Goal: Task Accomplishment & Management: Manage account settings

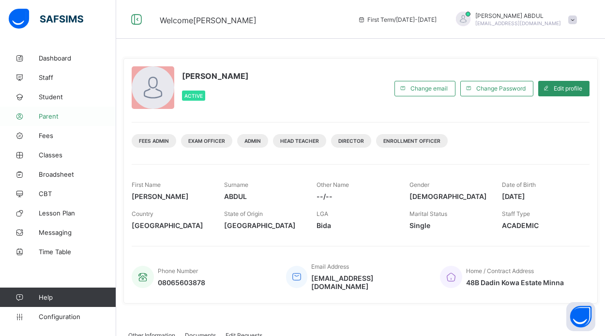
click at [51, 114] on span "Parent" at bounding box center [77, 116] width 77 height 8
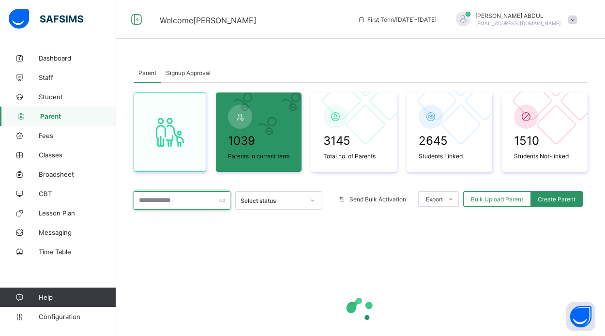
click at [182, 208] on input "text" at bounding box center [181, 200] width 97 height 18
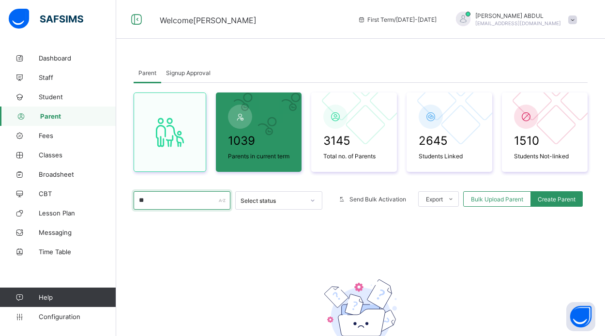
type input "*"
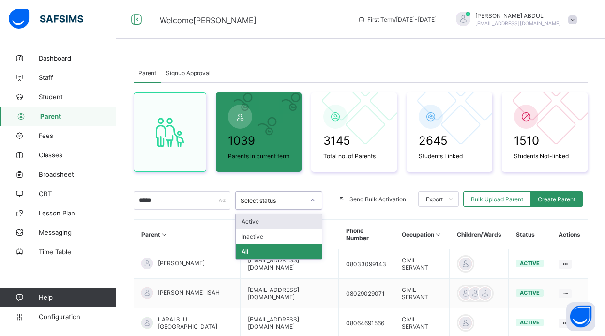
click at [275, 207] on div "Select status" at bounding box center [270, 200] width 68 height 14
click at [257, 229] on div "Active" at bounding box center [279, 221] width 86 height 15
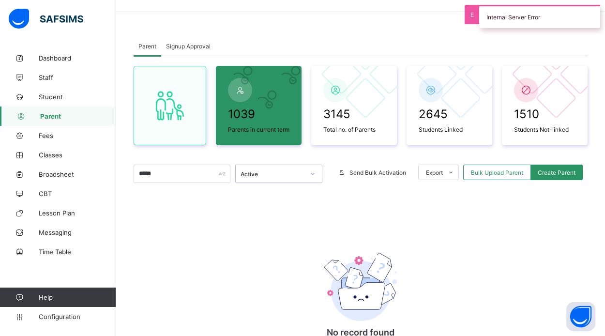
scroll to position [18, 0]
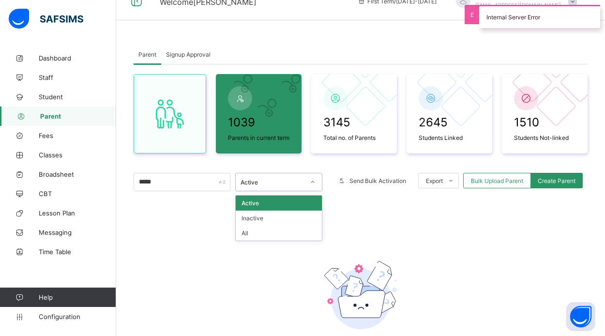
click at [299, 191] on div "Active" at bounding box center [278, 182] width 87 height 18
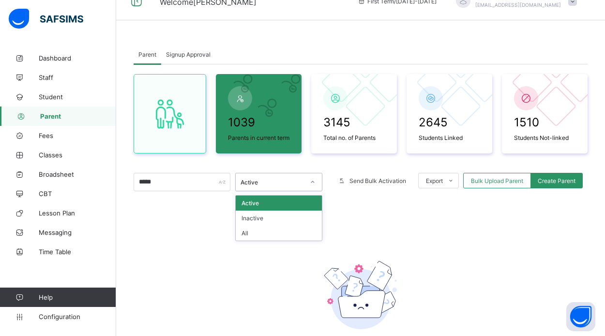
click at [292, 210] on div "Active" at bounding box center [279, 202] width 86 height 15
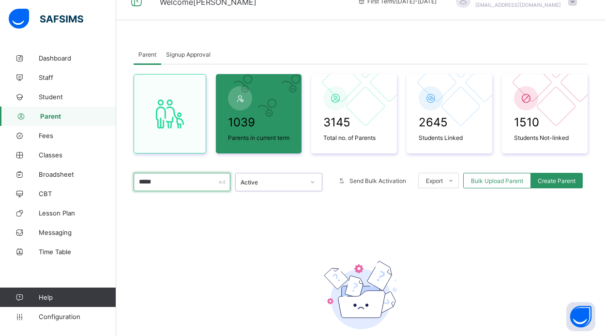
click at [201, 190] on input "*****" at bounding box center [181, 182] width 97 height 18
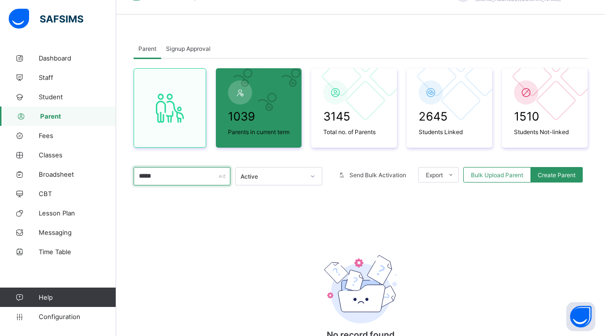
scroll to position [17, 0]
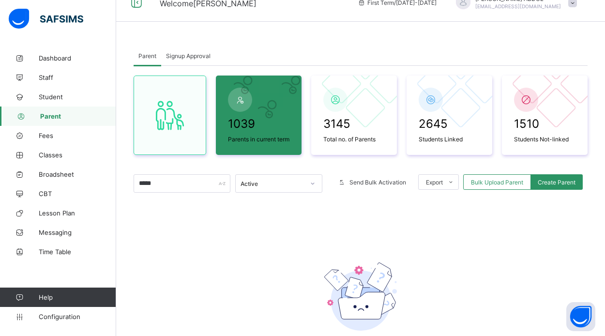
click at [248, 187] on div "Active" at bounding box center [272, 183] width 64 height 7
click at [252, 212] on div "Active" at bounding box center [279, 204] width 86 height 15
click at [190, 192] on input "*****" at bounding box center [181, 183] width 97 height 18
type input "*"
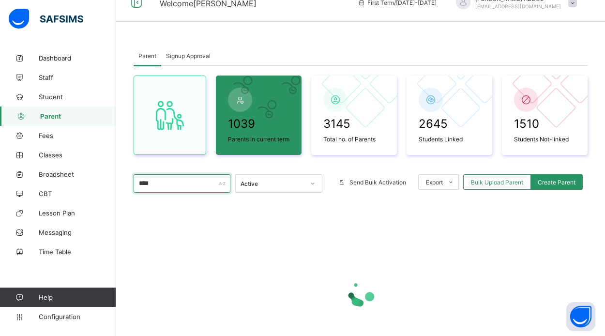
type input "*****"
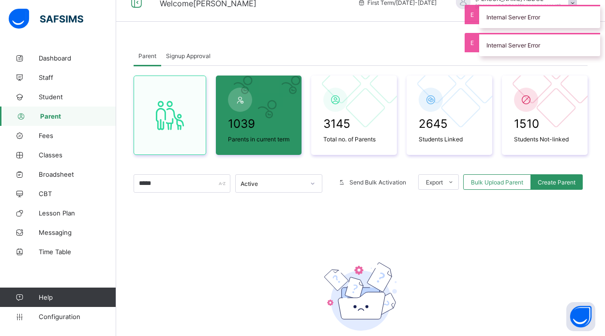
click at [285, 190] on div "Active" at bounding box center [270, 184] width 68 height 14
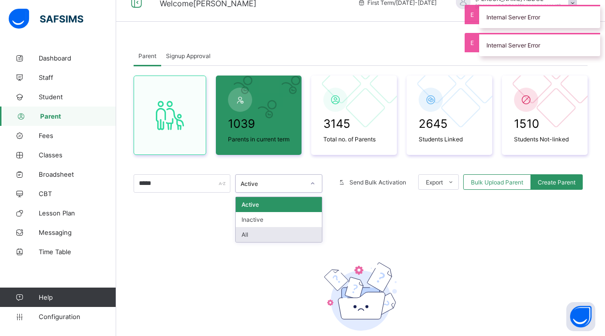
click at [262, 242] on div "All" at bounding box center [279, 234] width 86 height 15
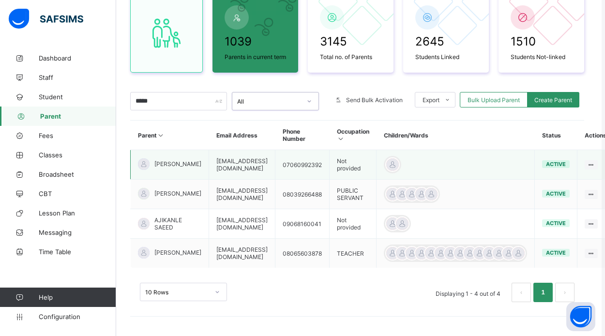
scroll to position [113, 3]
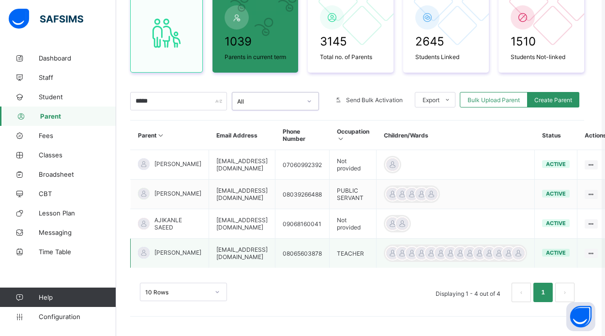
click at [161, 252] on span "[PERSON_NAME]" at bounding box center [177, 252] width 47 height 7
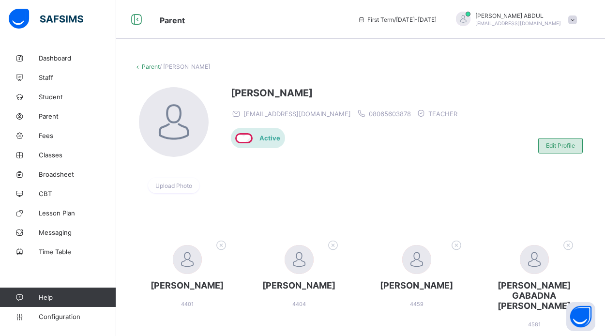
click at [551, 143] on span "Edit Profile" at bounding box center [560, 145] width 29 height 7
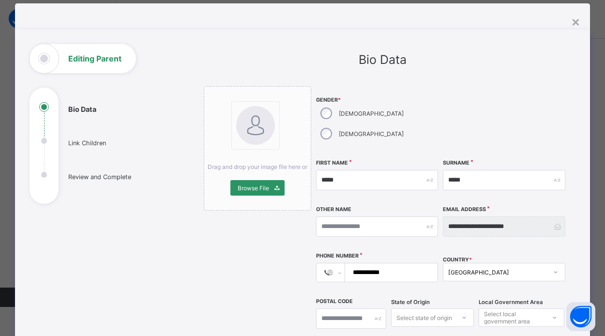
scroll to position [22, 0]
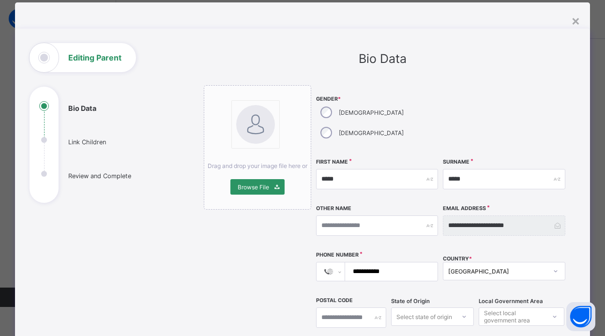
click at [521, 215] on input "**********" at bounding box center [504, 225] width 122 height 20
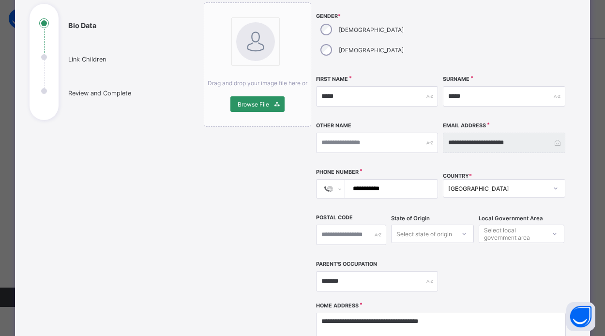
scroll to position [107, 0]
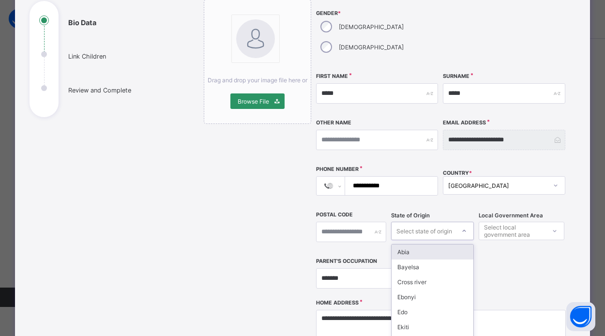
click at [439, 222] on div "option Abia focused, 1 of 37. 37 results available. Use Up and Down to choose o…" at bounding box center [432, 231] width 83 height 18
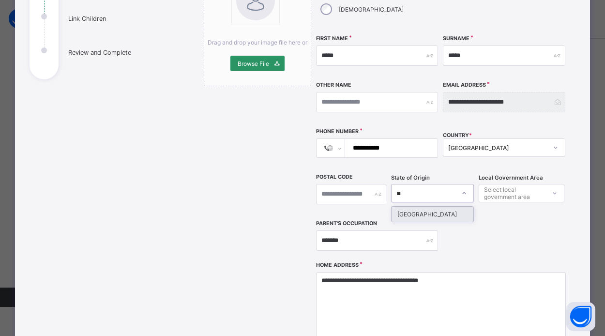
type input "**********"
click at [421, 186] on div at bounding box center [422, 193] width 63 height 14
type input "*"
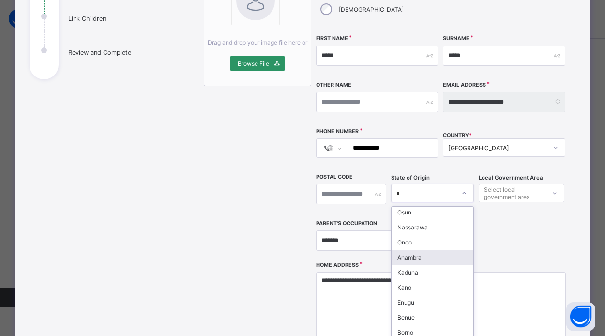
scroll to position [50, 0]
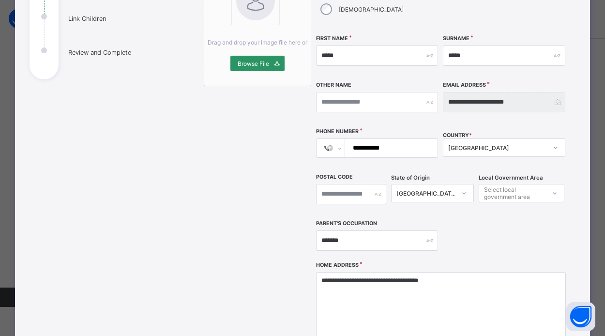
click at [522, 184] on div "Select local government area" at bounding box center [514, 193] width 60 height 18
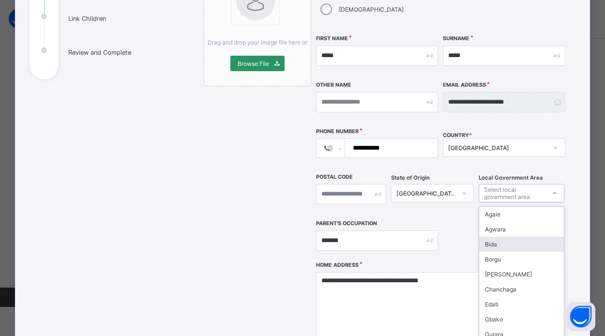
click at [502, 237] on div "Bida" at bounding box center [521, 244] width 84 height 15
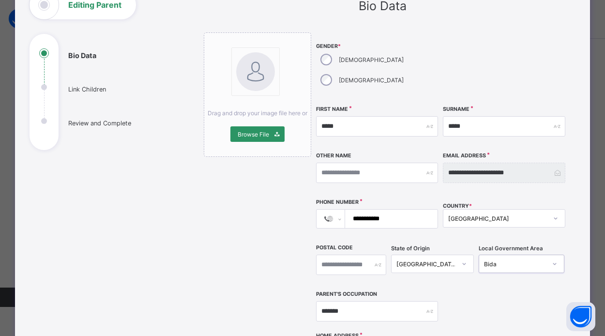
scroll to position [54, 0]
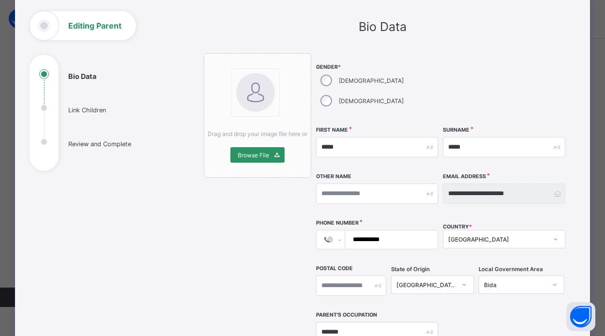
click at [553, 183] on div "**********" at bounding box center [504, 193] width 122 height 20
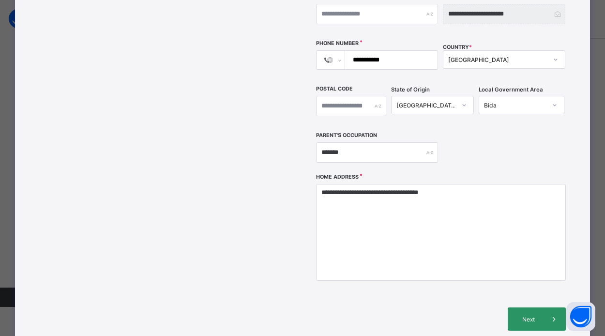
scroll to position [269, 0]
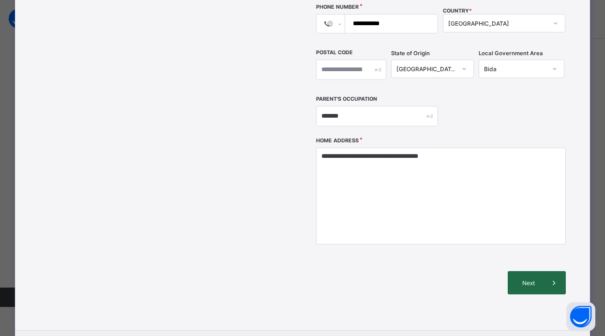
click at [548, 278] on icon at bounding box center [553, 283] width 11 height 10
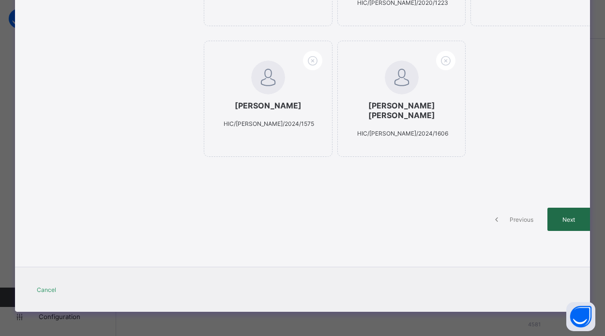
scroll to position [703, 0]
click at [554, 222] on span "Next" at bounding box center [568, 219] width 28 height 7
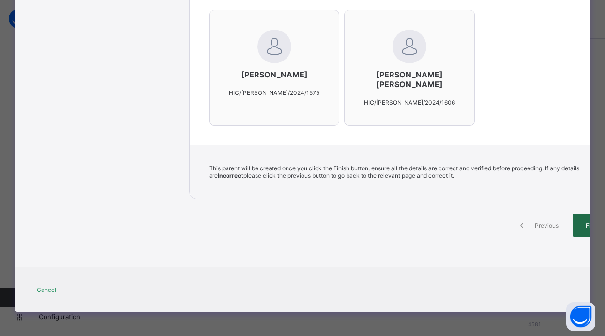
scroll to position [888, 0]
click at [579, 228] on span "Finish" at bounding box center [593, 225] width 28 height 7
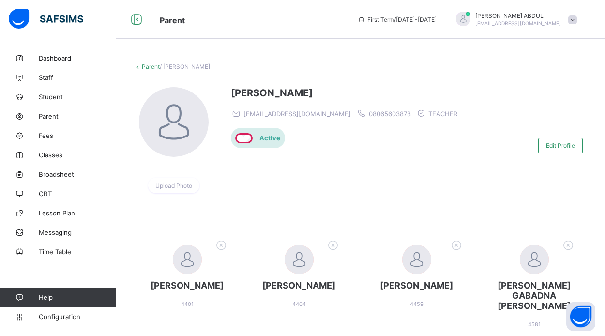
scroll to position [0, 0]
click at [56, 120] on link "Parent" at bounding box center [58, 115] width 116 height 19
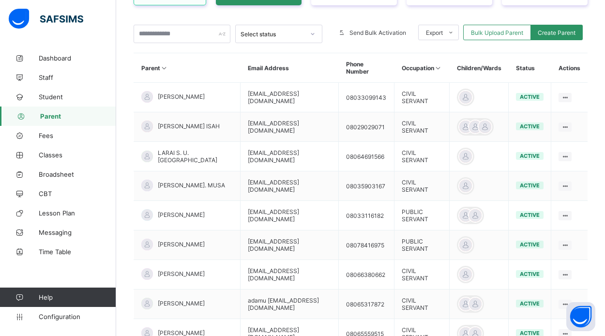
scroll to position [247, 0]
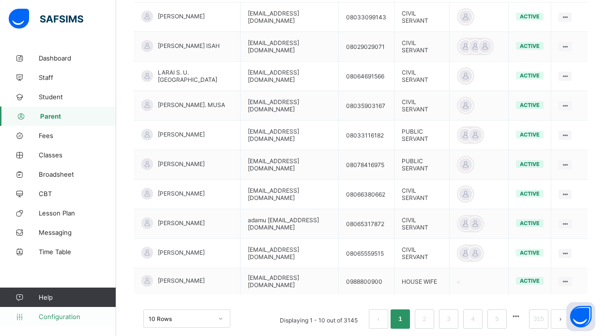
click at [59, 317] on span "Configuration" at bounding box center [77, 316] width 77 height 8
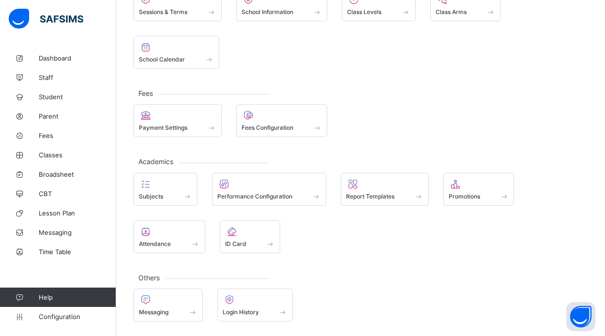
scroll to position [90, 0]
click at [61, 118] on span "Parent" at bounding box center [77, 116] width 77 height 8
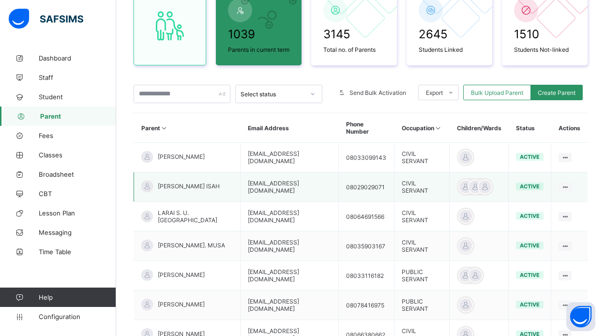
scroll to position [106, 0]
click at [59, 316] on span "Configuration" at bounding box center [77, 316] width 77 height 8
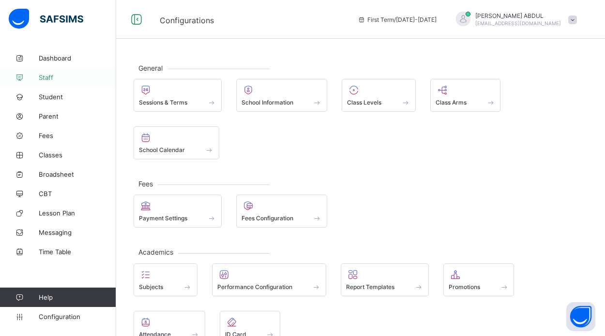
click at [50, 79] on span "Staff" at bounding box center [77, 78] width 77 height 8
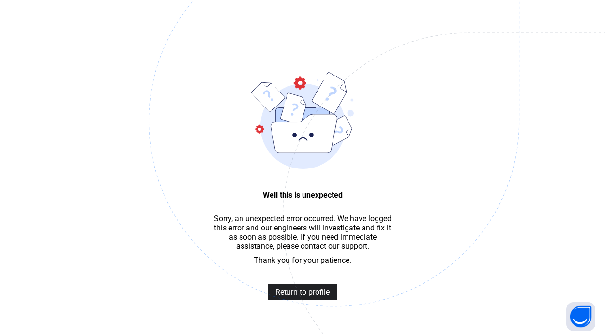
click at [305, 287] on span "Return to profile" at bounding box center [302, 291] width 54 height 9
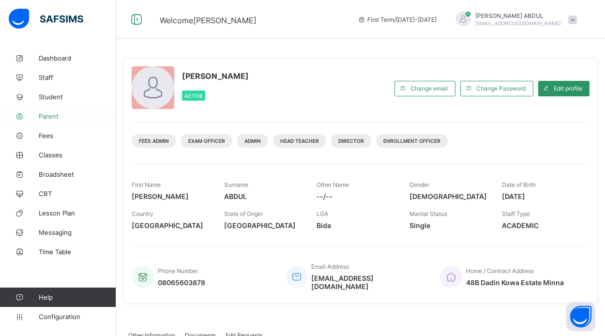
click at [79, 121] on link "Parent" at bounding box center [58, 115] width 116 height 19
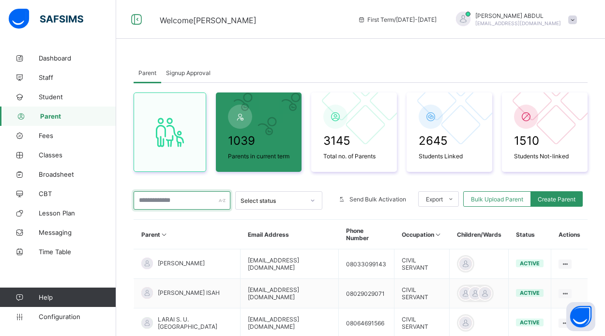
click at [178, 205] on input "text" at bounding box center [181, 200] width 97 height 18
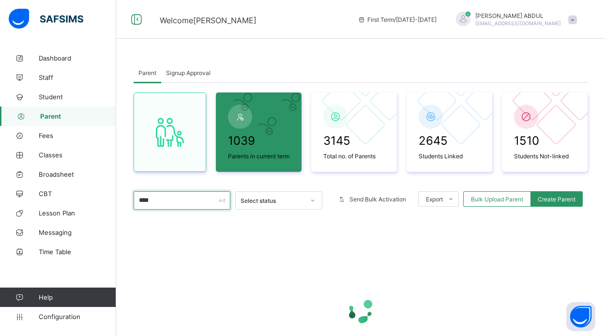
type input "*****"
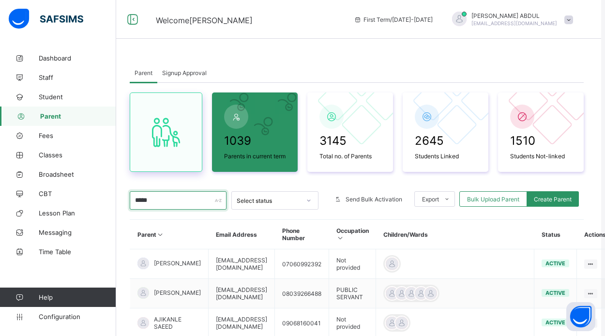
scroll to position [0, 4]
